Goal: Task Accomplishment & Management: Manage account settings

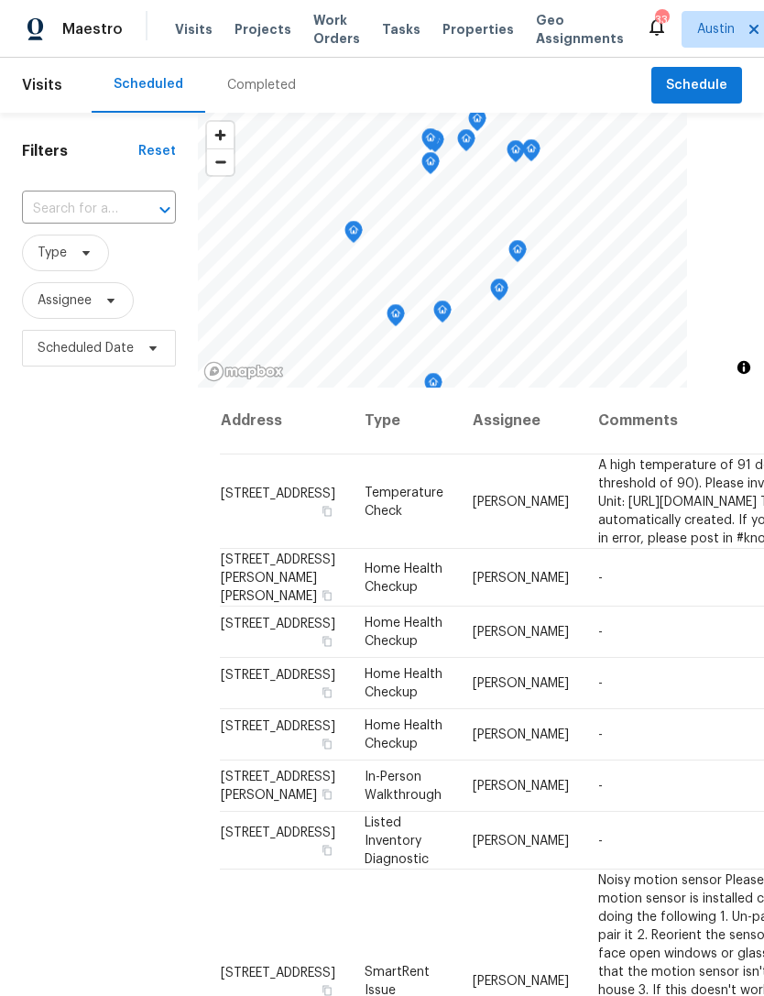
click at [191, 35] on span "Visits" at bounding box center [194, 29] width 38 height 18
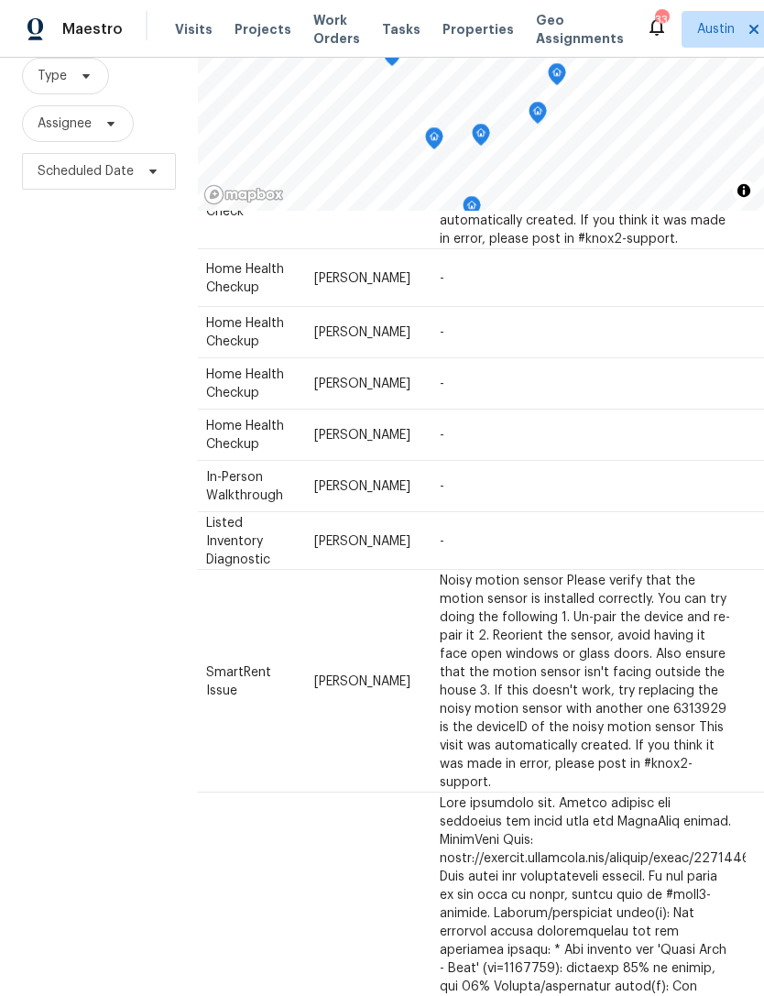
scroll to position [123, 158]
click at [0, 0] on icon at bounding box center [0, 0] width 0 height 0
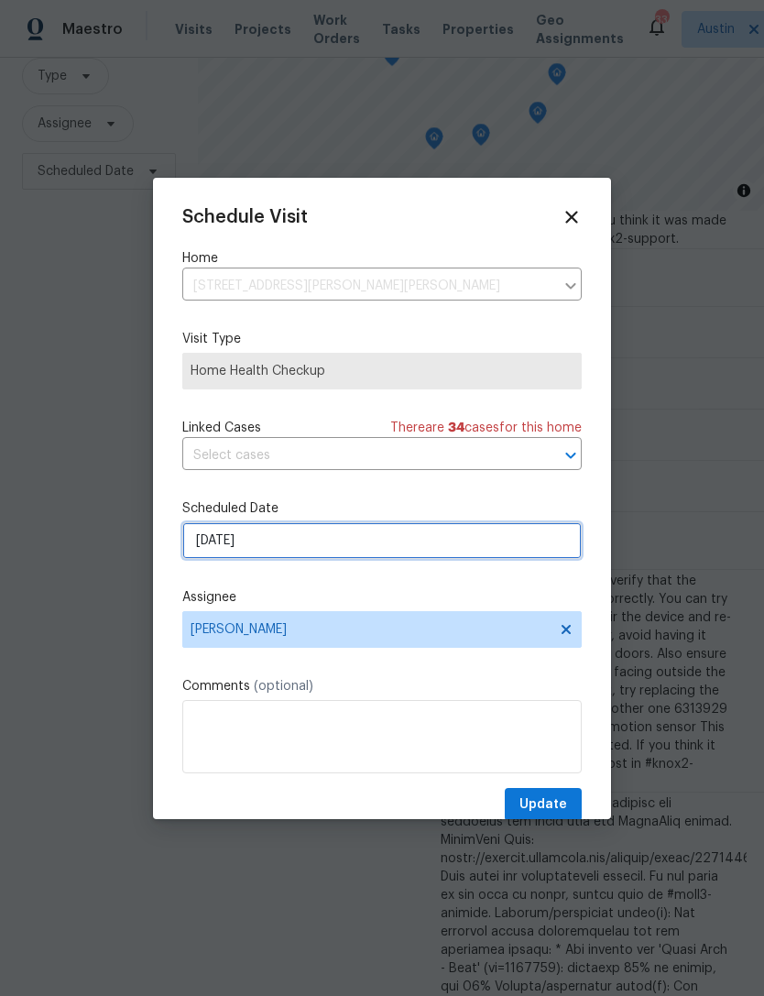
click at [336, 549] on input "[DATE]" at bounding box center [381, 540] width 399 height 37
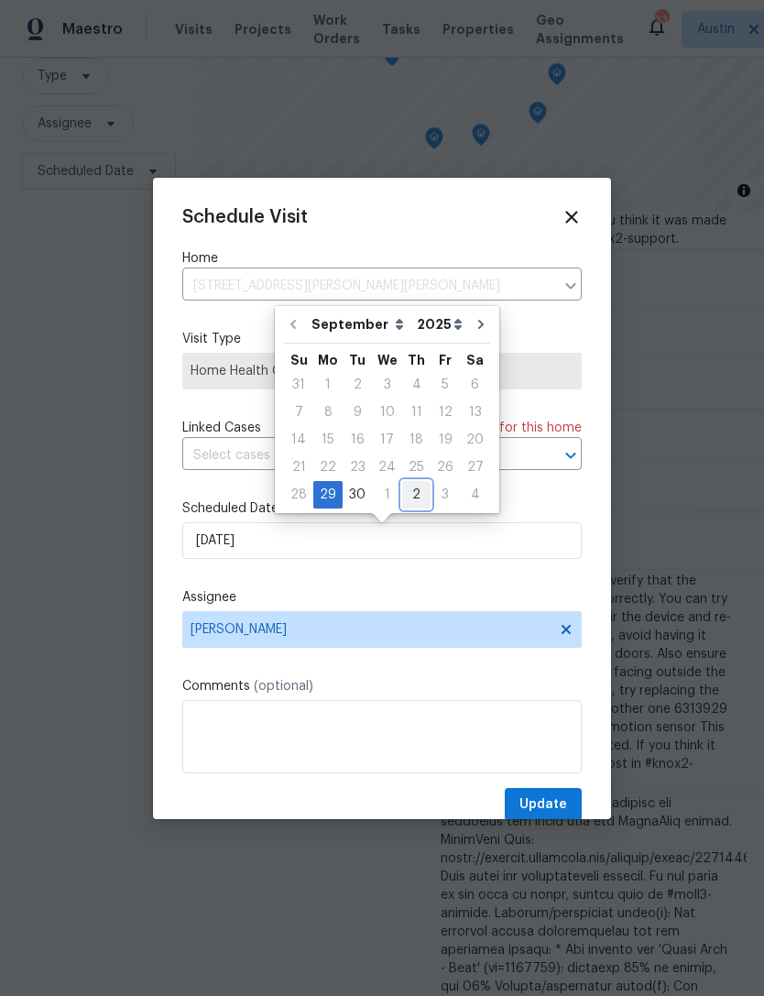
click at [404, 496] on div "2" at bounding box center [416, 495] width 28 height 26
type input "[DATE]"
select select "9"
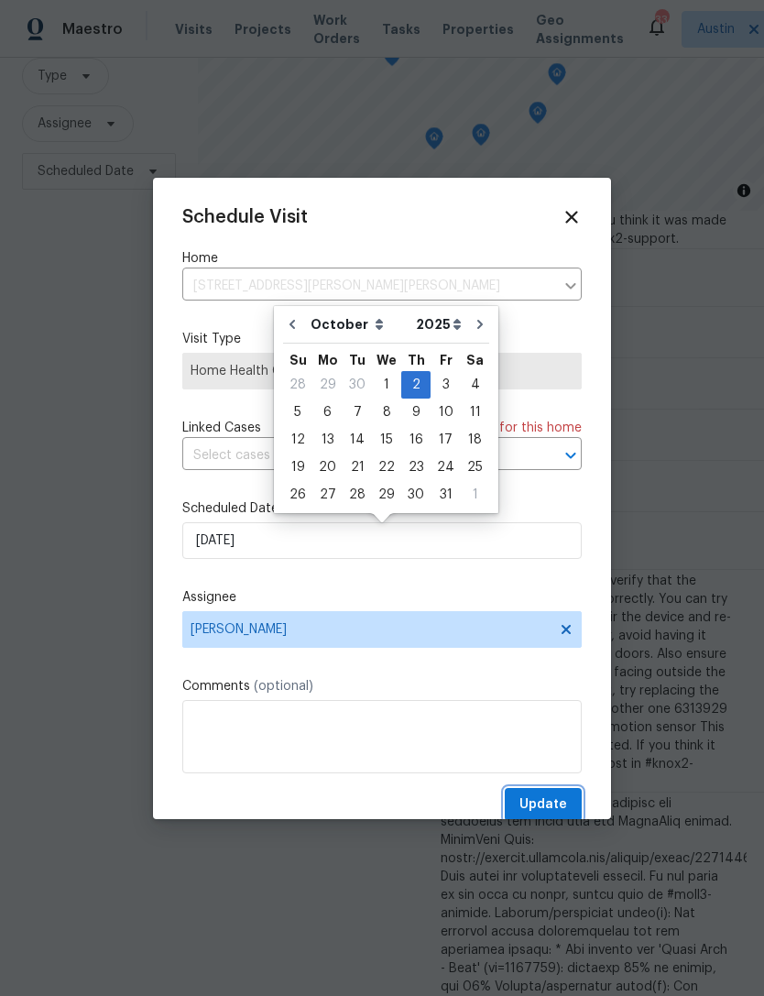
click at [561, 802] on span "Update" at bounding box center [544, 804] width 48 height 23
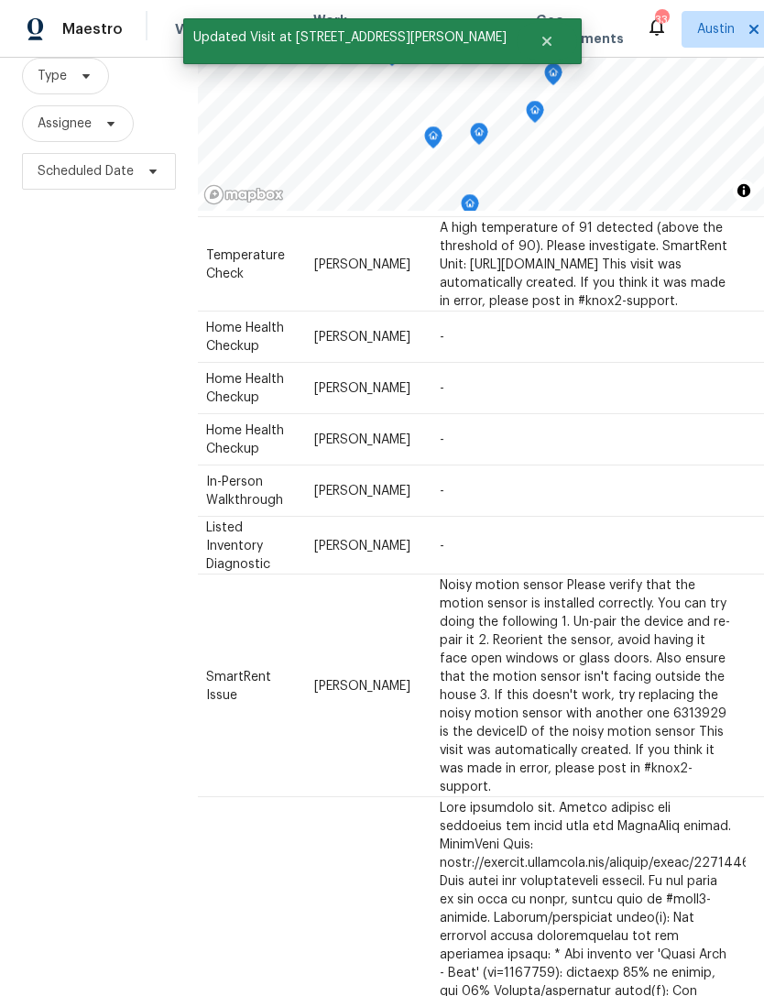
scroll to position [62, 158]
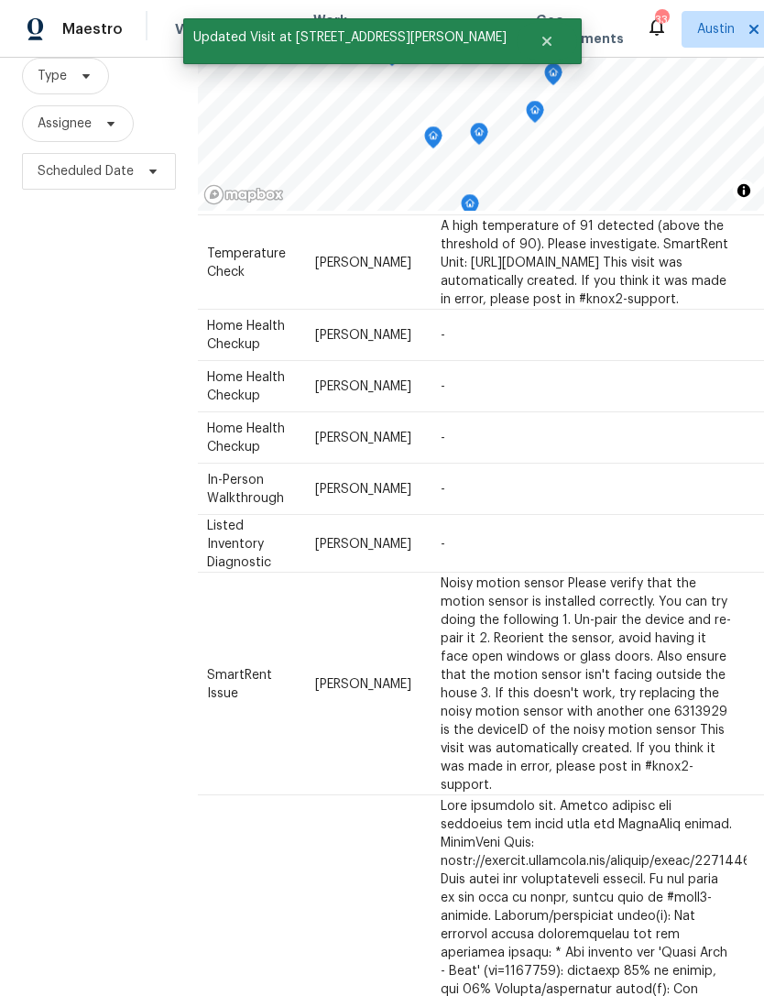
click at [0, 0] on icon at bounding box center [0, 0] width 0 height 0
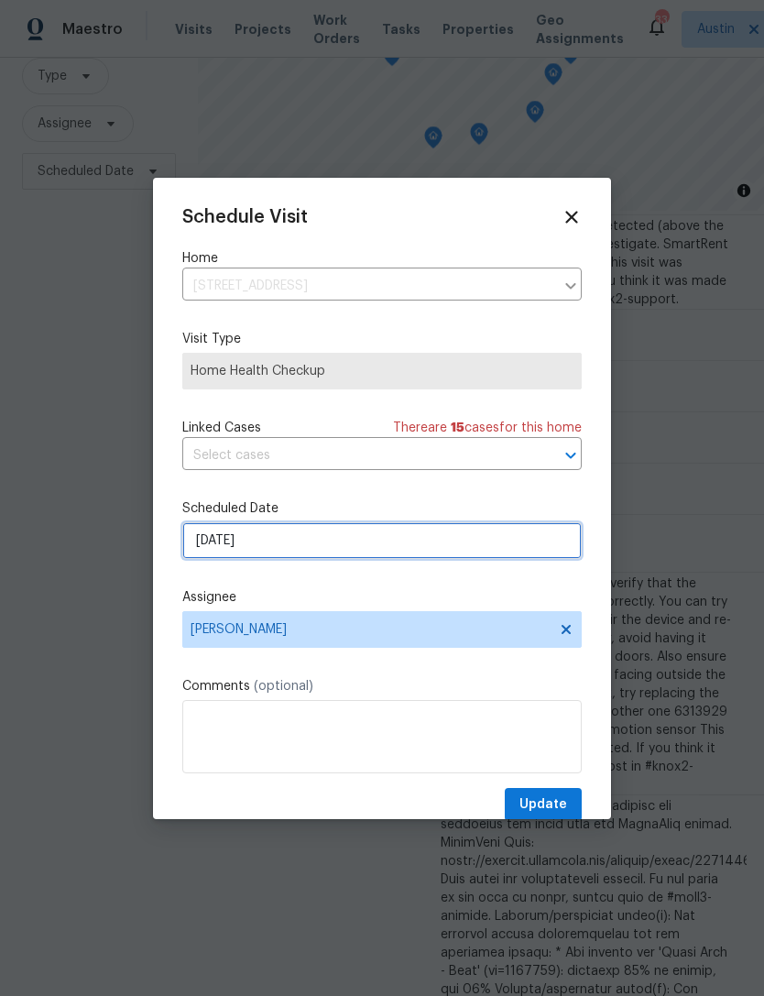
click at [335, 551] on input "[DATE]" at bounding box center [381, 540] width 399 height 37
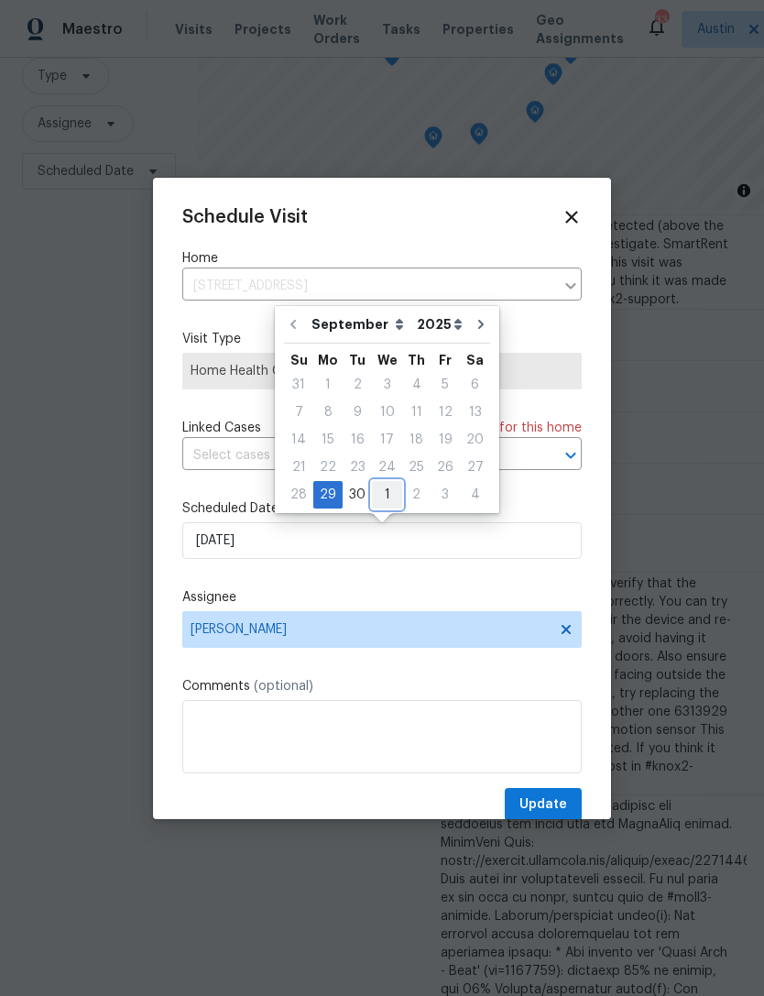
click at [388, 504] on div "1" at bounding box center [387, 495] width 30 height 26
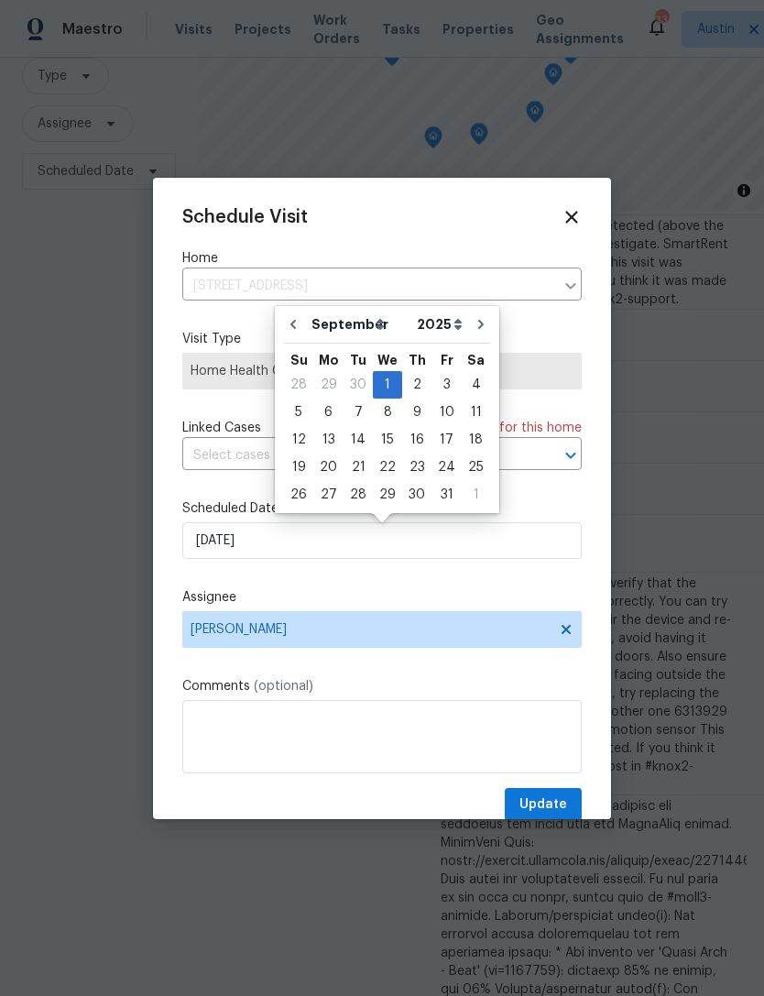
type input "[DATE]"
select select "9"
click at [546, 793] on button "Update" at bounding box center [543, 805] width 77 height 34
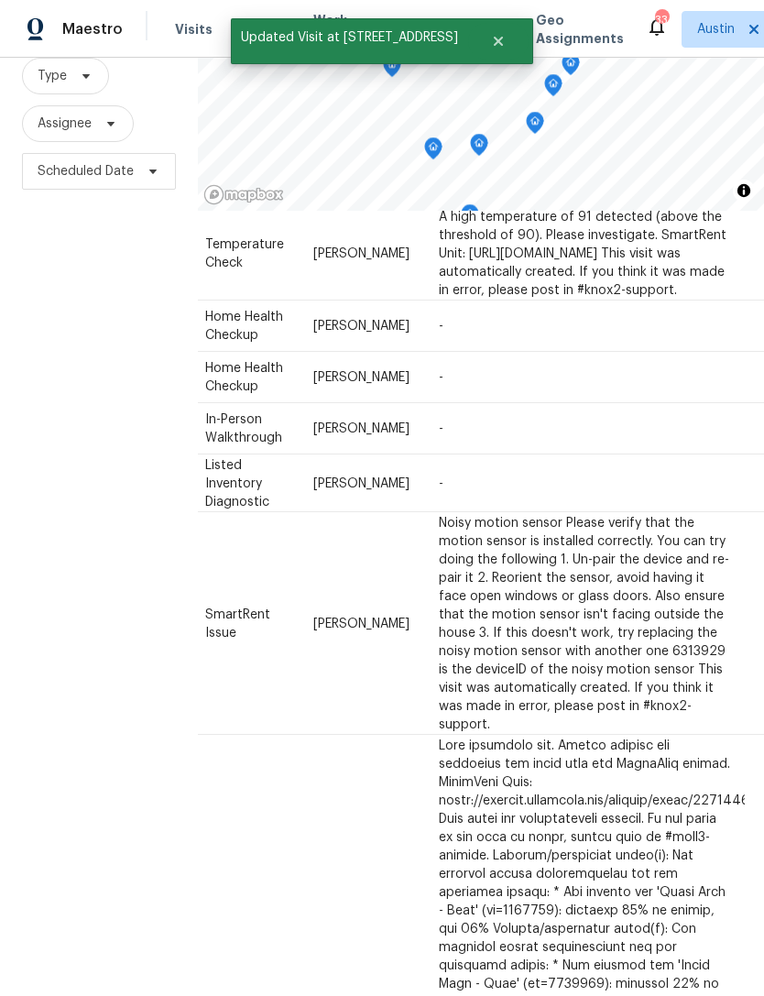
scroll to position [71, 158]
click at [0, 0] on icon at bounding box center [0, 0] width 0 height 0
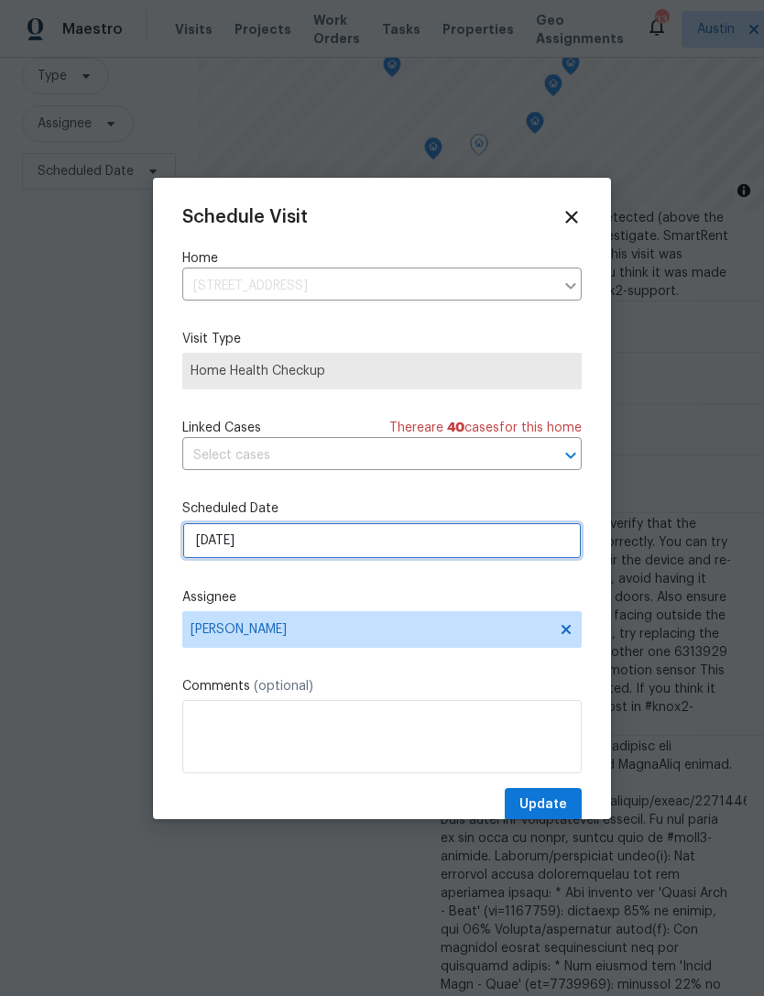
click at [338, 548] on input "[DATE]" at bounding box center [381, 540] width 399 height 37
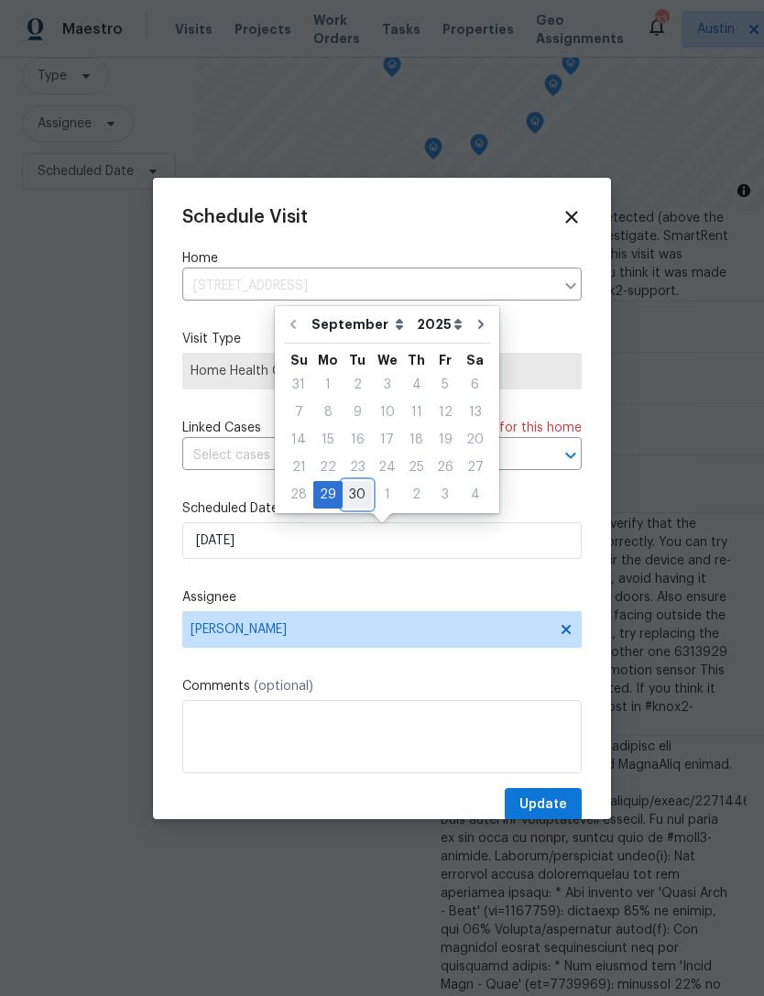
click at [361, 499] on div "30" at bounding box center [357, 495] width 29 height 26
type input "[DATE]"
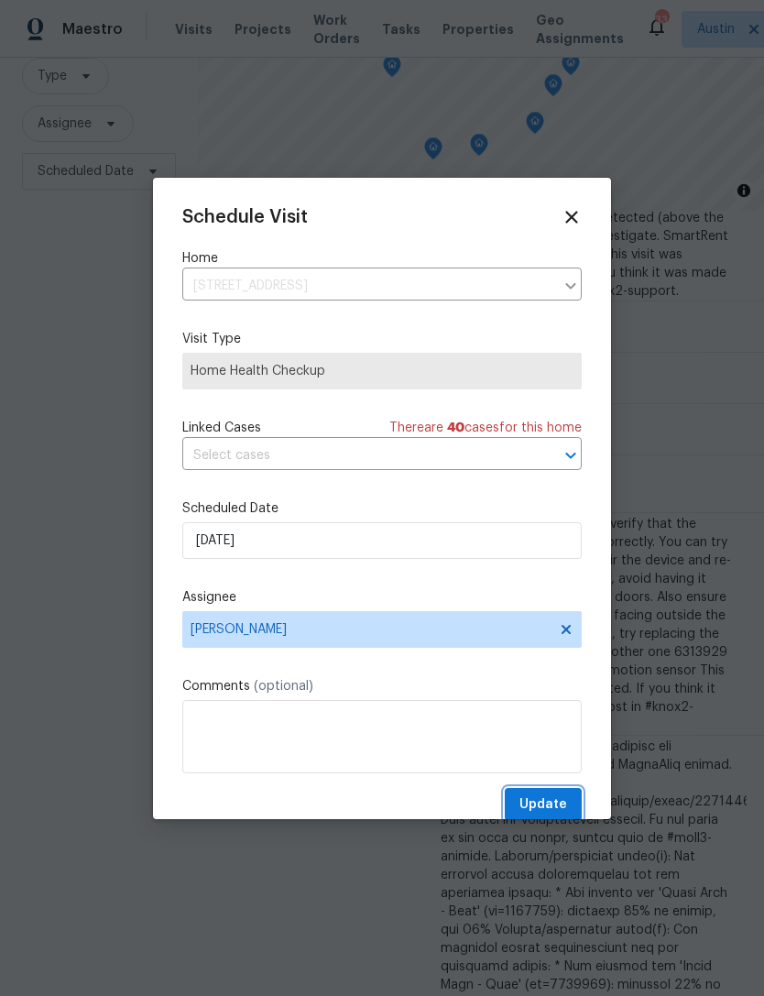
click at [559, 801] on span "Update" at bounding box center [544, 804] width 48 height 23
